Goal: Register for event/course

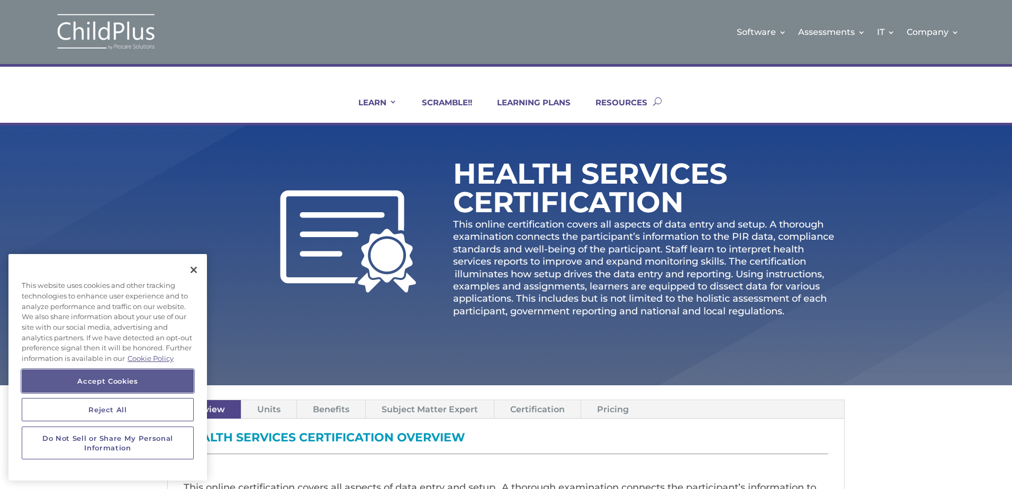
click at [142, 376] on button "Accept Cookies" at bounding box center [108, 381] width 172 height 23
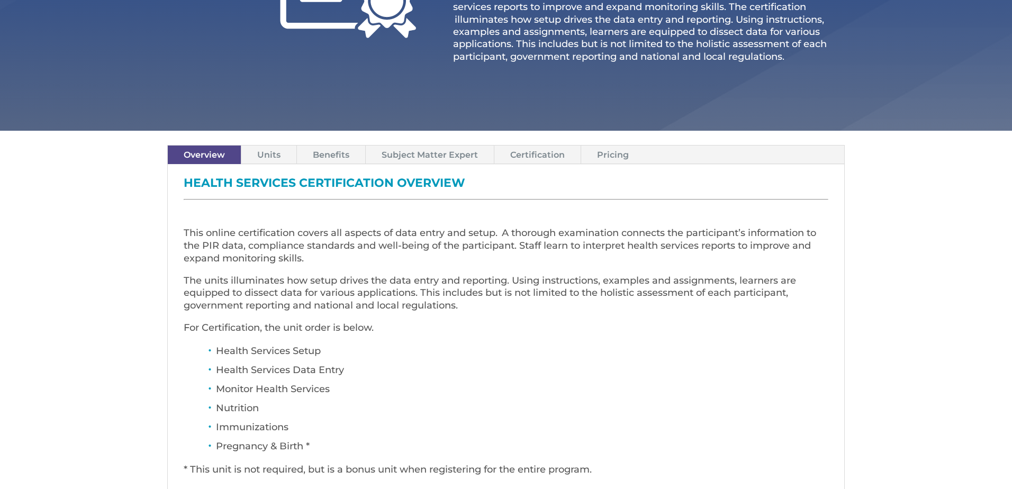
scroll to position [254, 0]
click at [266, 155] on link "Units" at bounding box center [268, 155] width 55 height 19
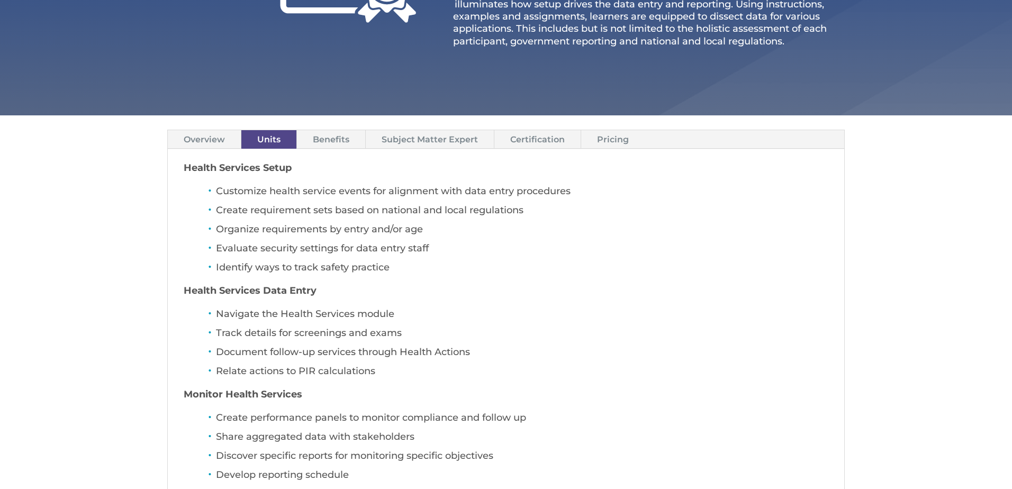
scroll to position [268, 0]
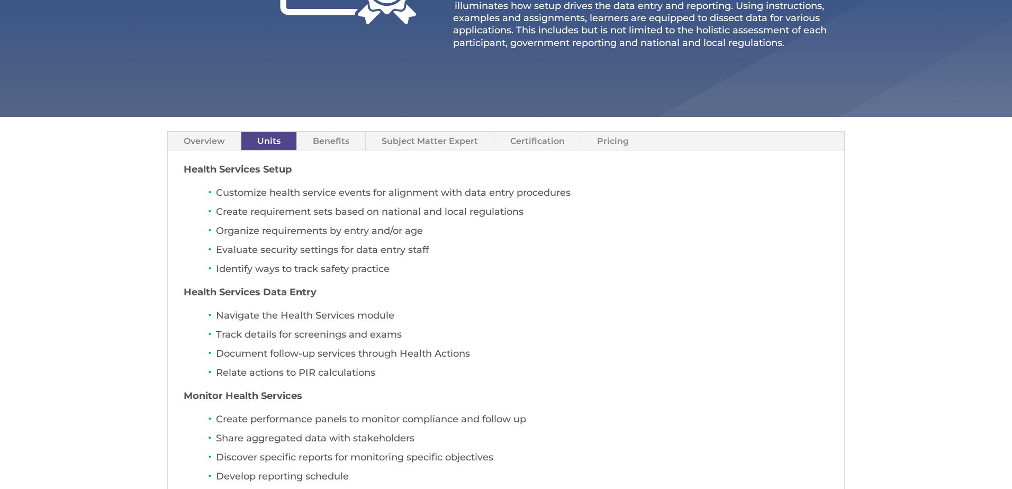
click at [339, 145] on link "Benefits" at bounding box center [331, 141] width 68 height 19
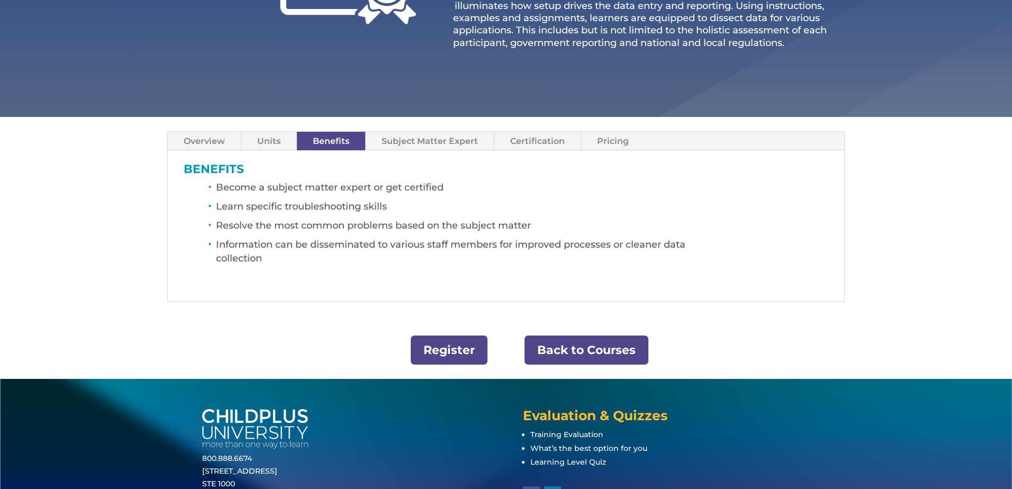
click at [428, 146] on link "Subject Matter Expert" at bounding box center [430, 141] width 128 height 19
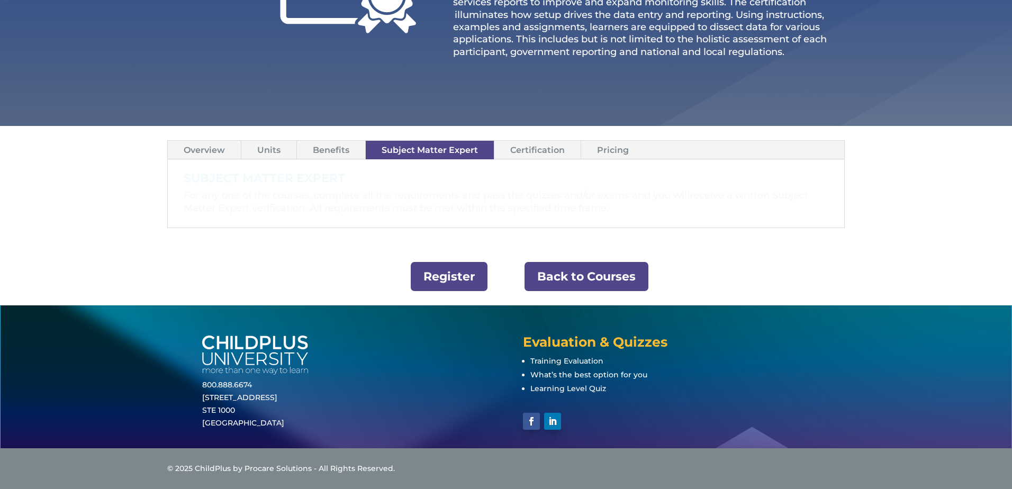
scroll to position [259, 0]
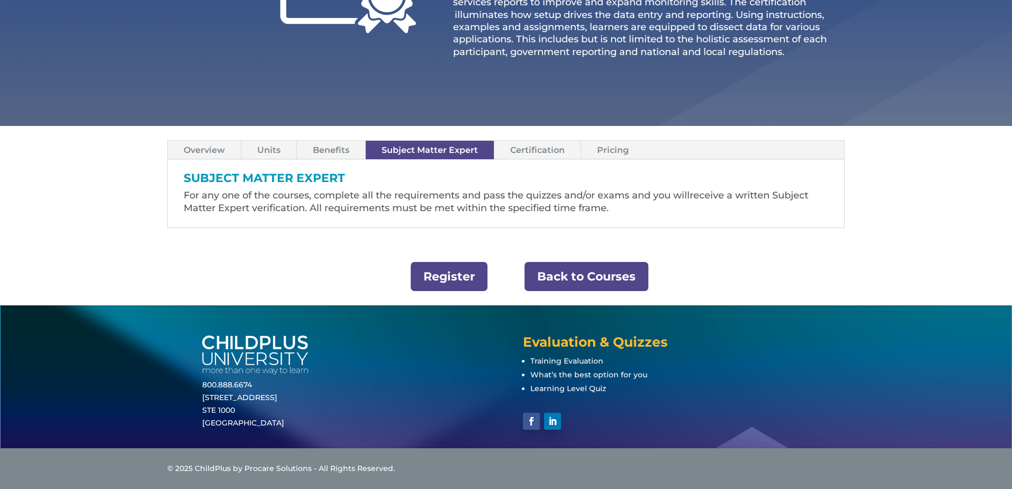
click at [547, 151] on link "Certification" at bounding box center [537, 150] width 86 height 19
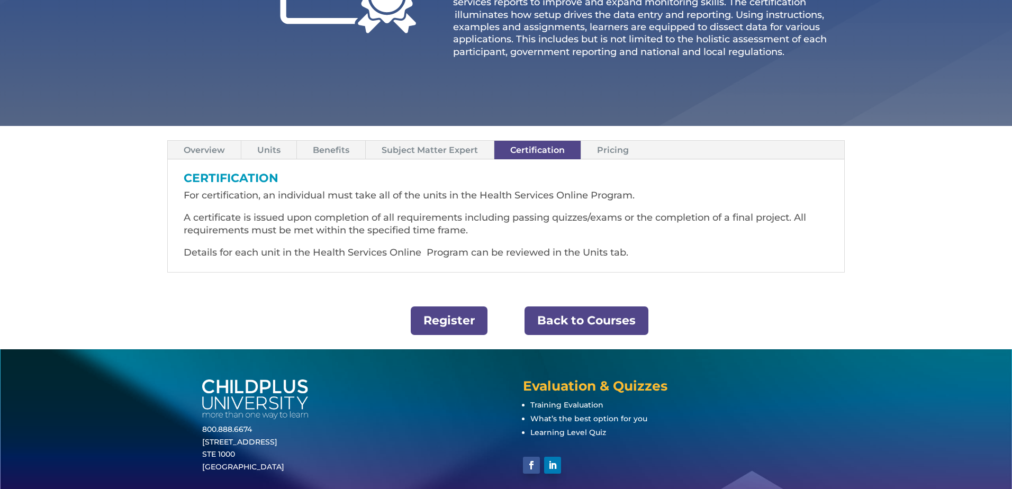
click at [617, 149] on link "Pricing" at bounding box center [613, 150] width 64 height 19
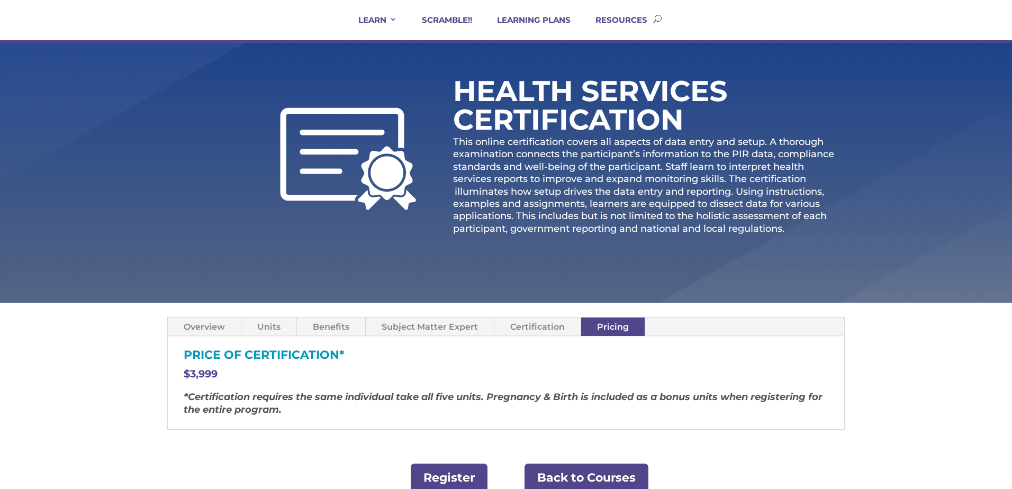
scroll to position [85, 0]
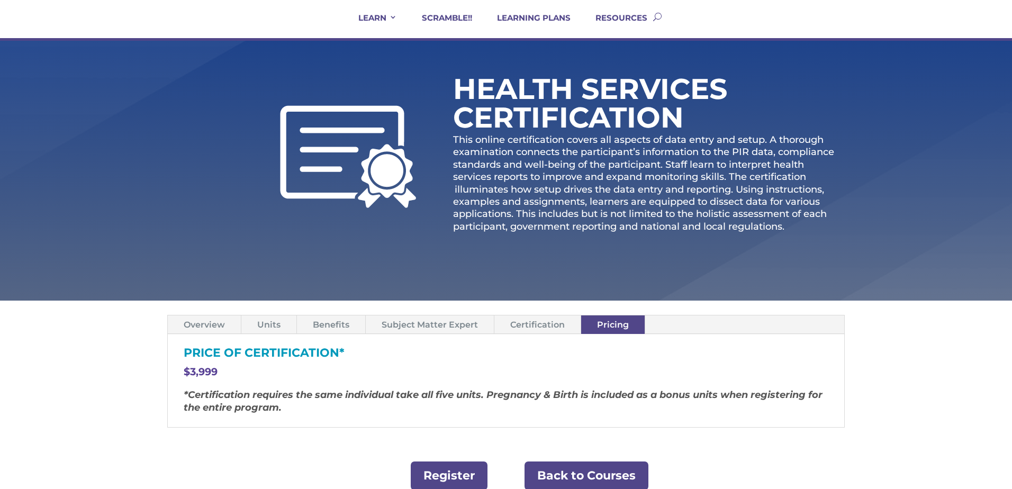
click at [542, 325] on link "Certification" at bounding box center [537, 325] width 86 height 19
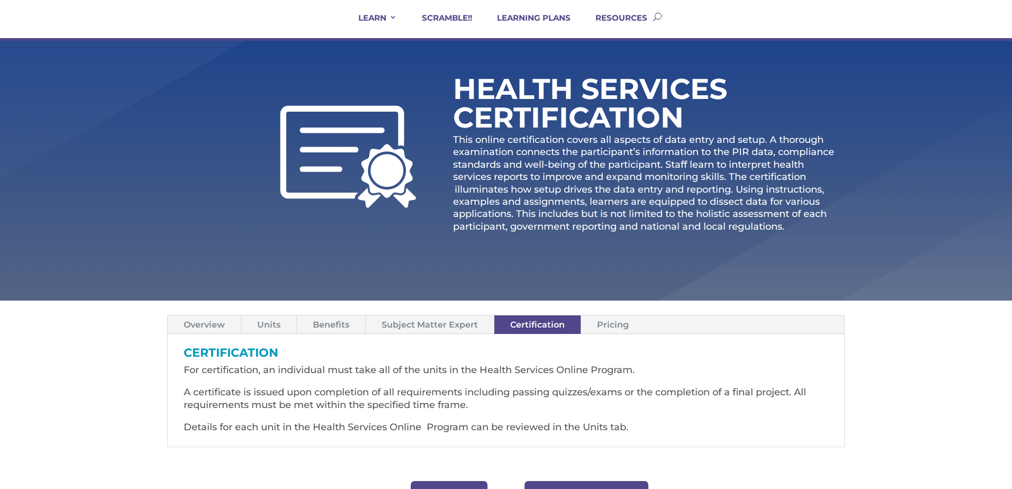
click at [445, 322] on link "Subject Matter Expert" at bounding box center [430, 325] width 128 height 19
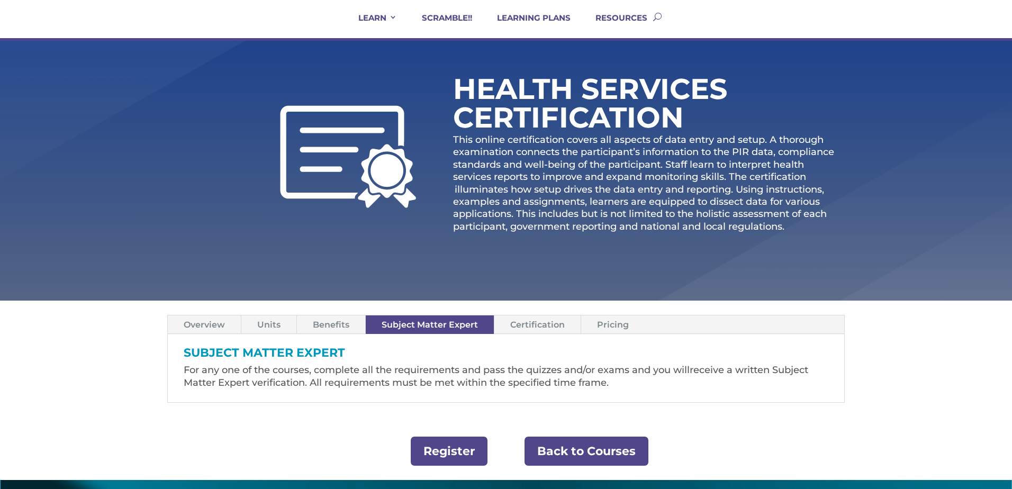
click at [331, 321] on link "Benefits" at bounding box center [331, 325] width 68 height 19
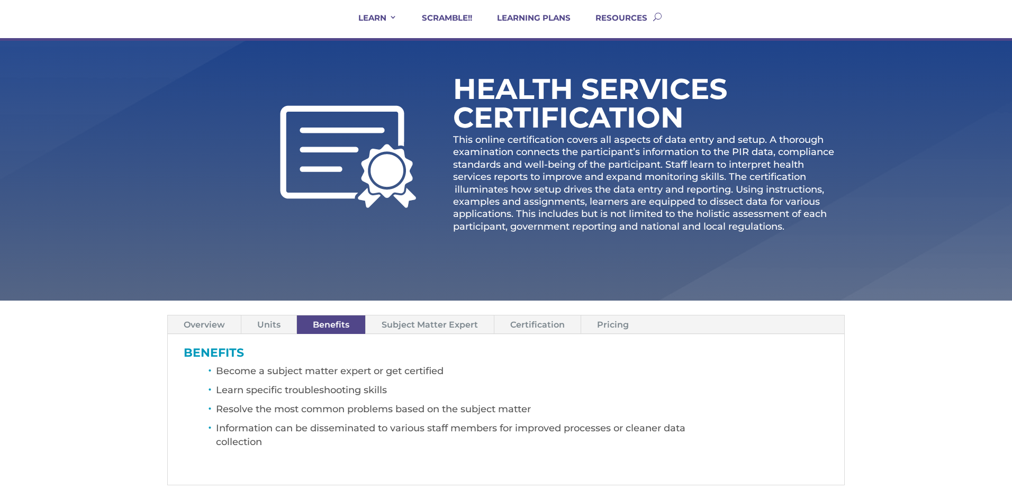
click at [209, 322] on link "Overview" at bounding box center [204, 325] width 73 height 19
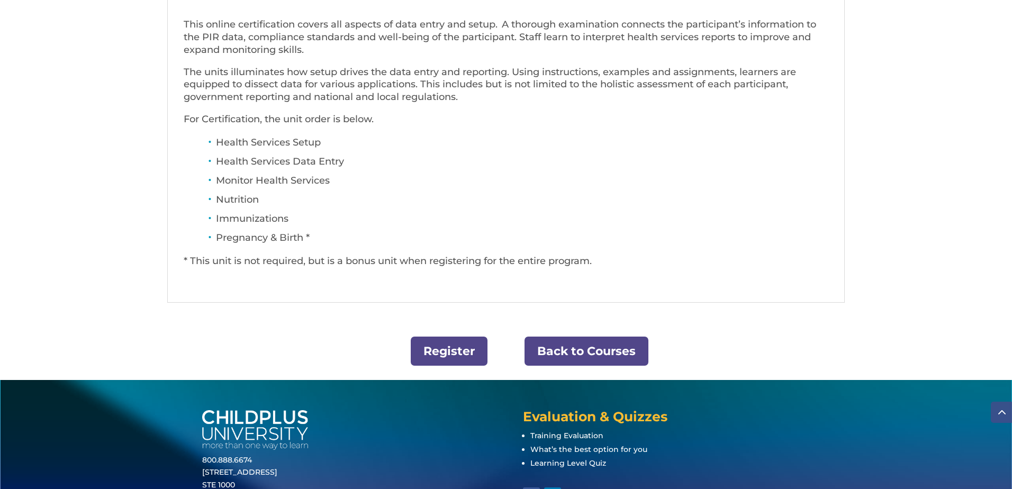
scroll to position [467, 0]
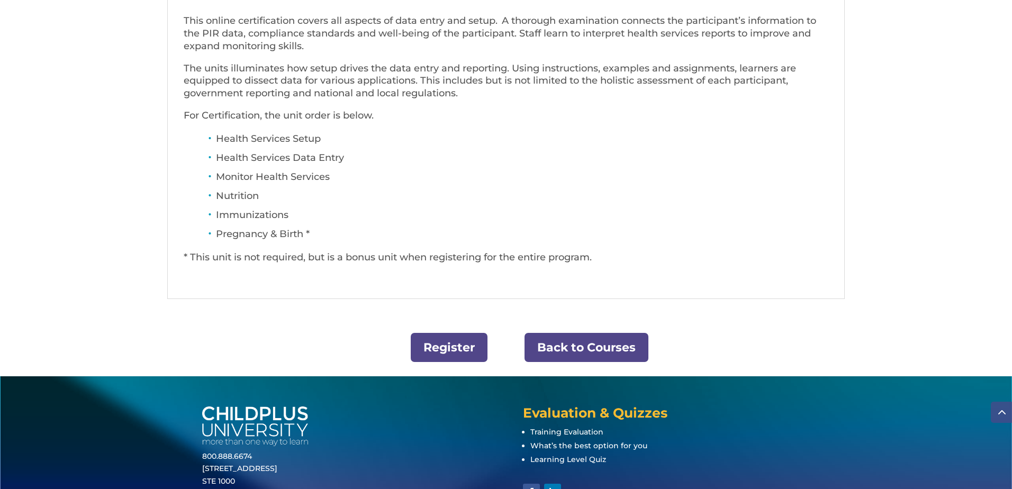
click at [581, 341] on link "Back to Courses" at bounding box center [587, 347] width 124 height 29
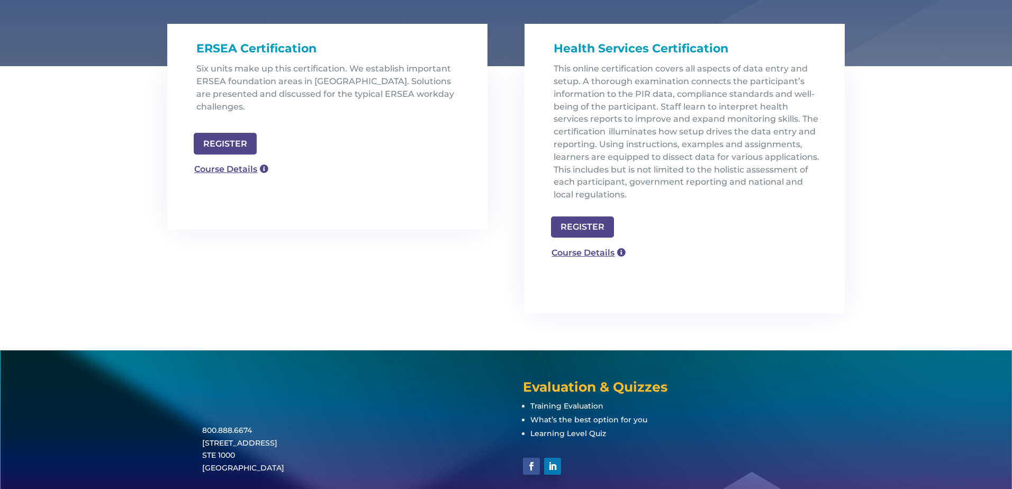
scroll to position [339, 0]
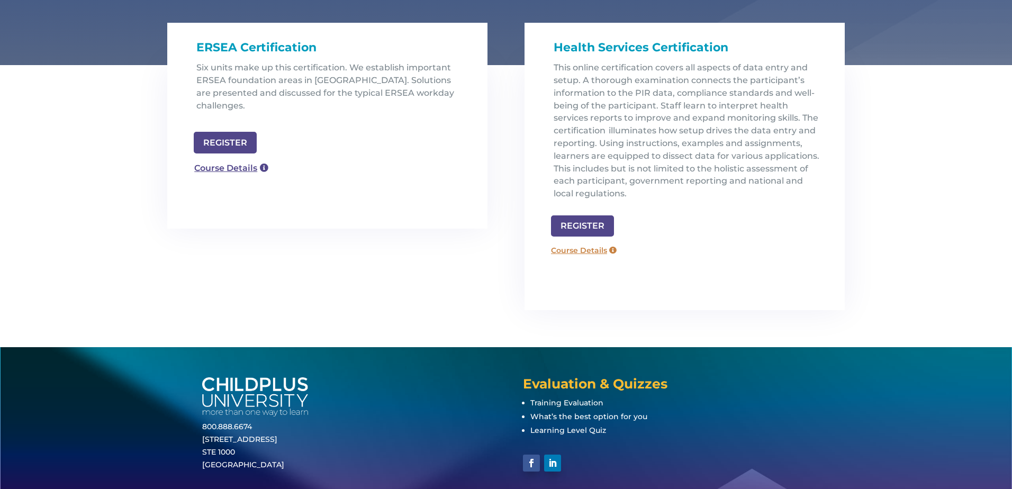
click at [583, 251] on link "Course Details" at bounding box center [584, 250] width 76 height 17
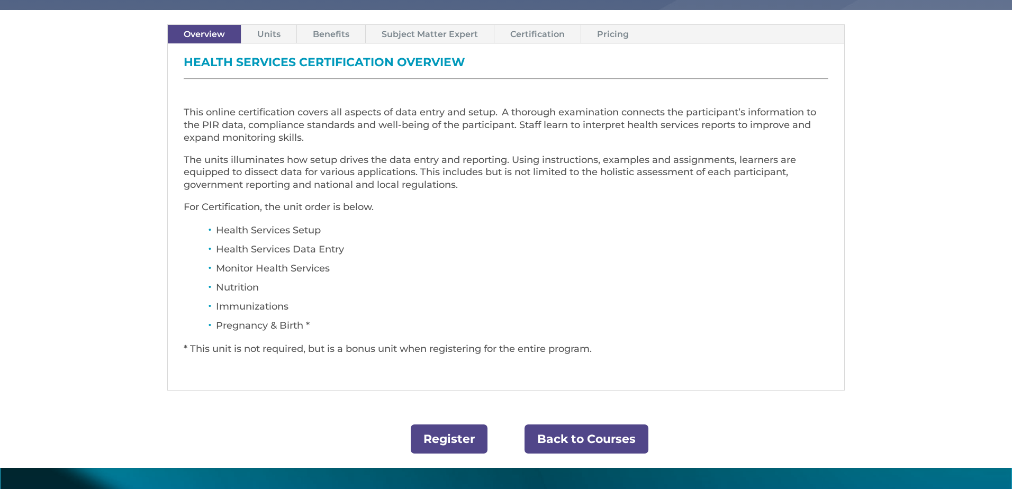
scroll to position [381, 0]
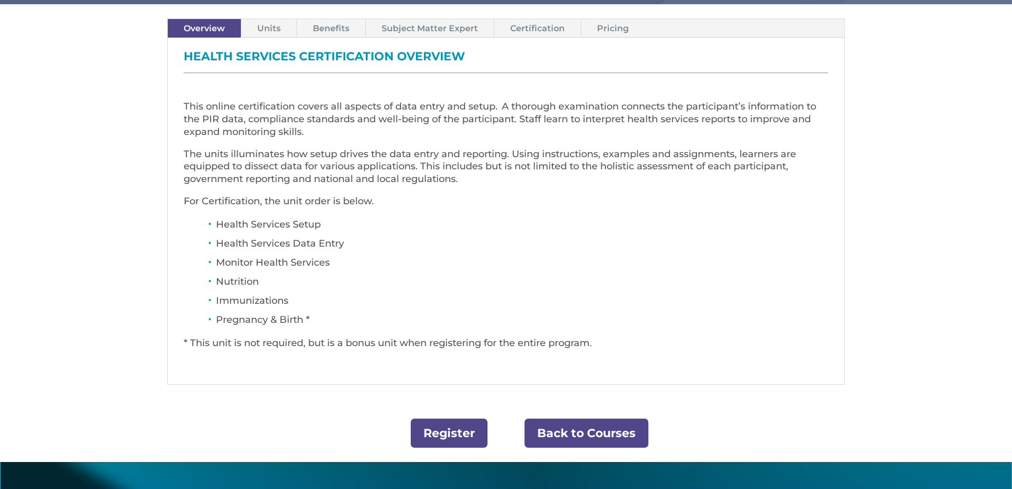
click at [457, 428] on link "Register" at bounding box center [449, 433] width 77 height 29
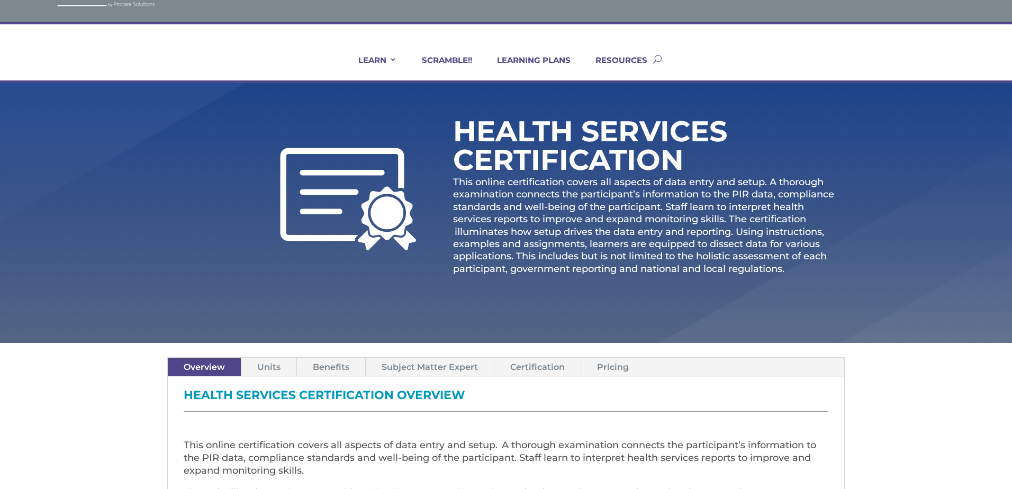
scroll to position [0, 0]
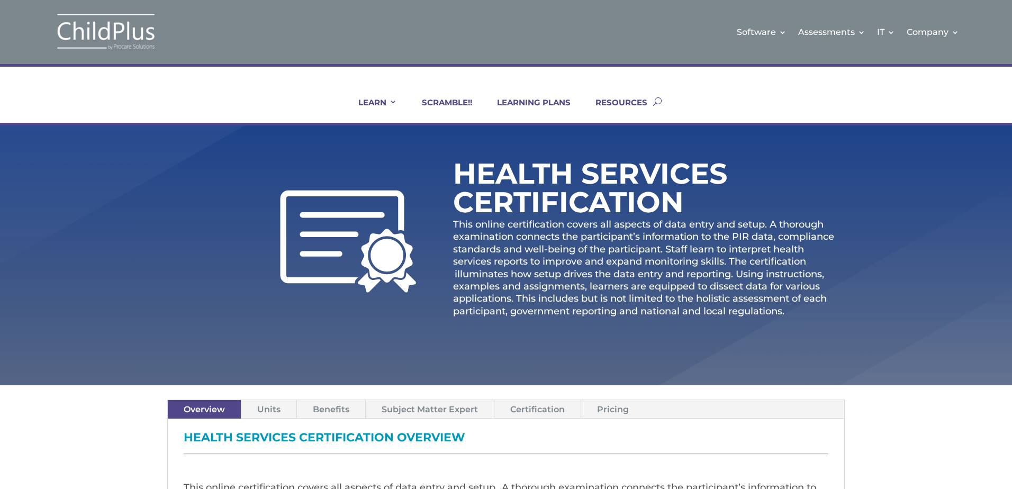
click at [611, 412] on link "Pricing" at bounding box center [613, 409] width 64 height 19
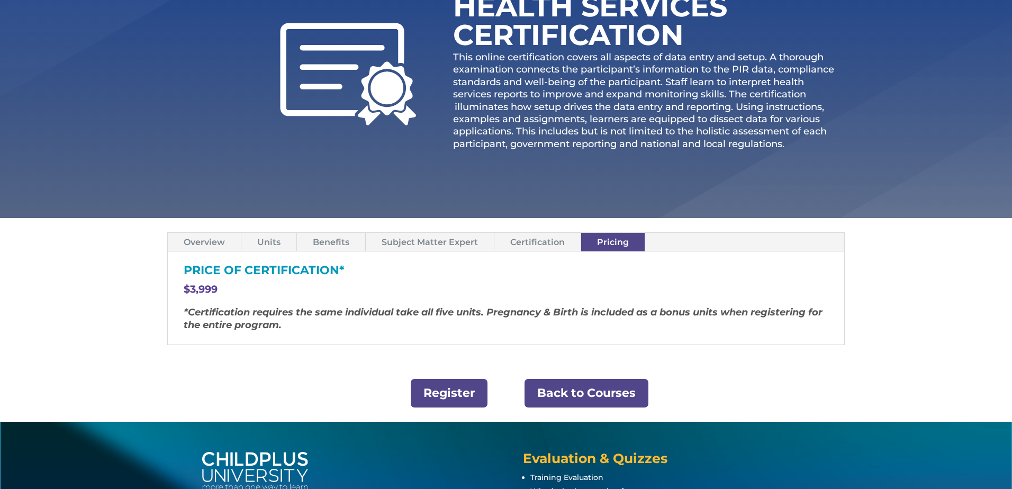
scroll to position [169, 0]
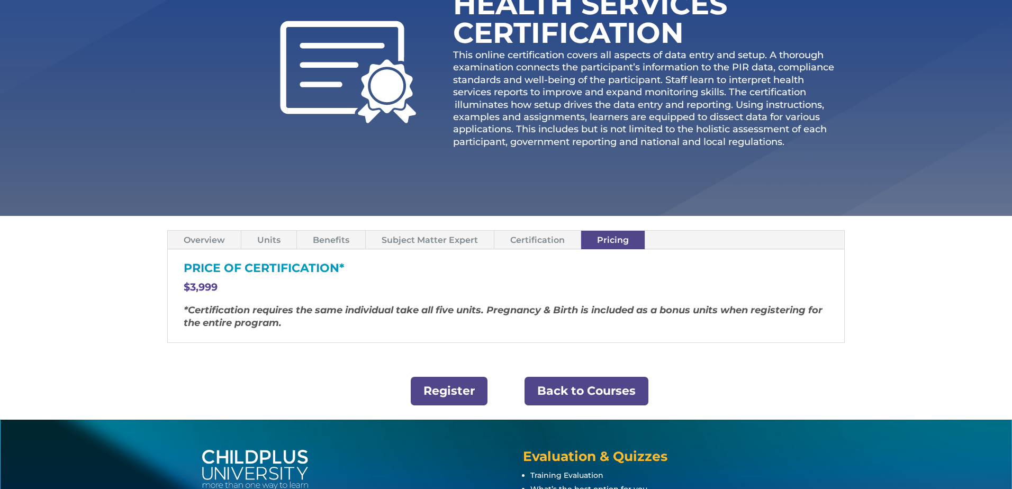
click at [202, 236] on link "Overview" at bounding box center [204, 240] width 73 height 19
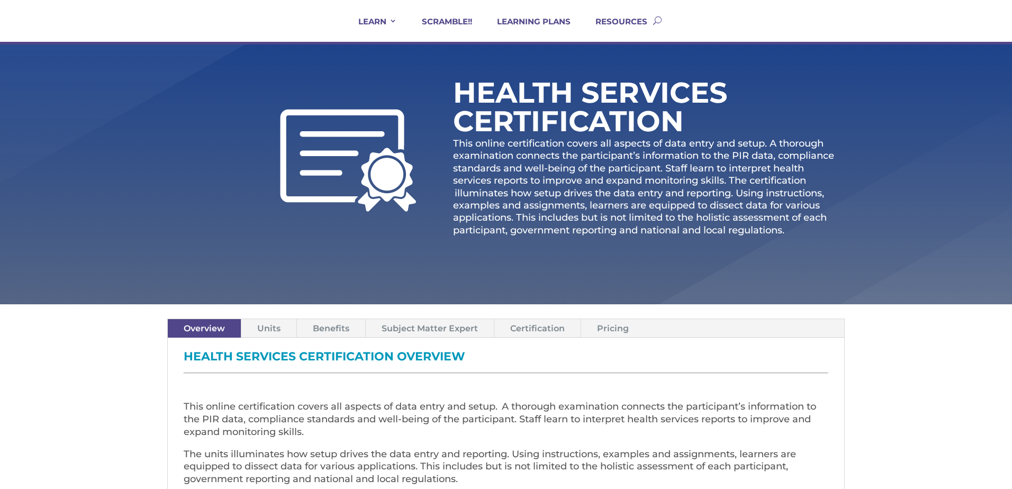
scroll to position [85, 0]
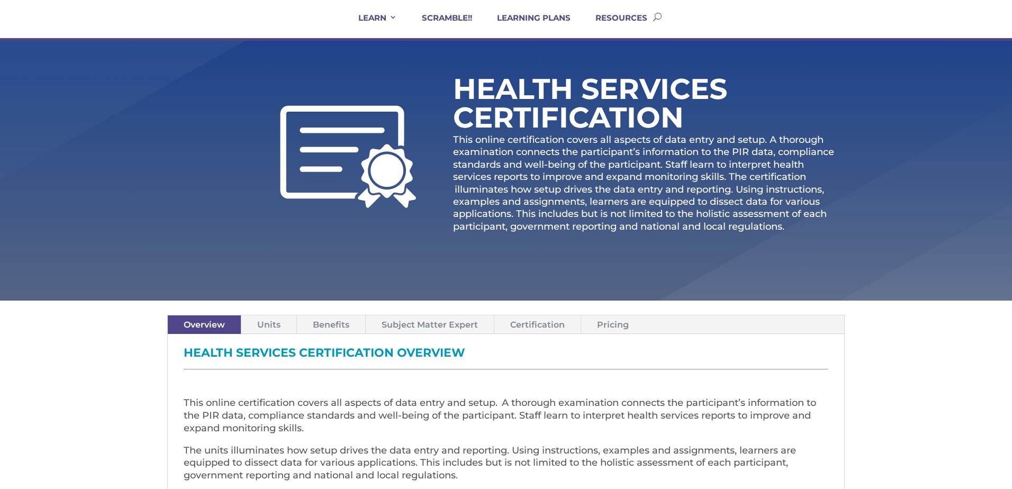
click at [270, 322] on link "Units" at bounding box center [268, 325] width 55 height 19
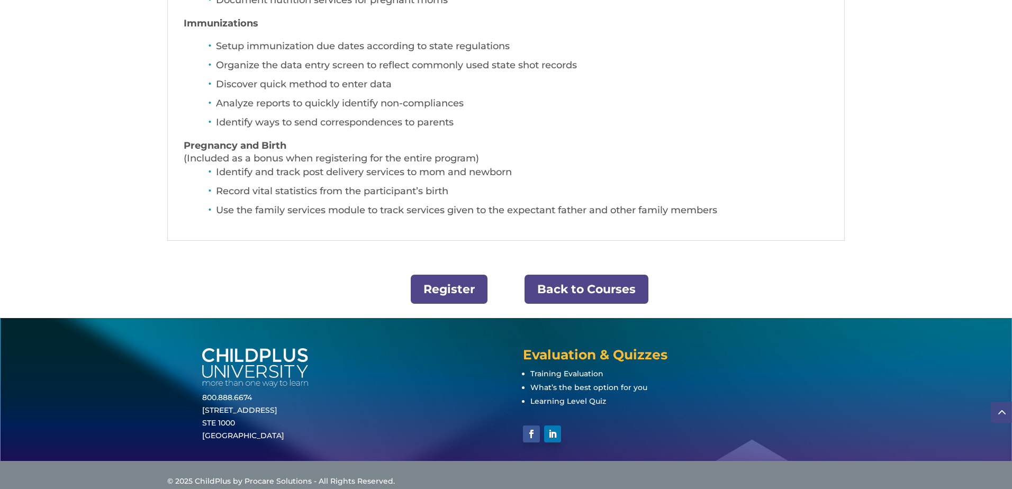
scroll to position [861, 0]
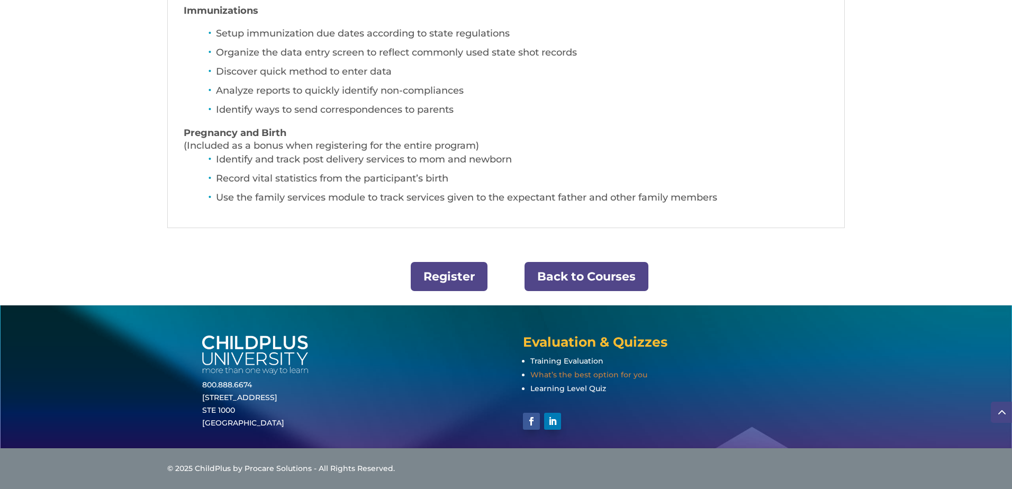
click at [554, 374] on span "What’s the best option for you" at bounding box center [588, 375] width 117 height 10
